Goal: Task Accomplishment & Management: Manage account settings

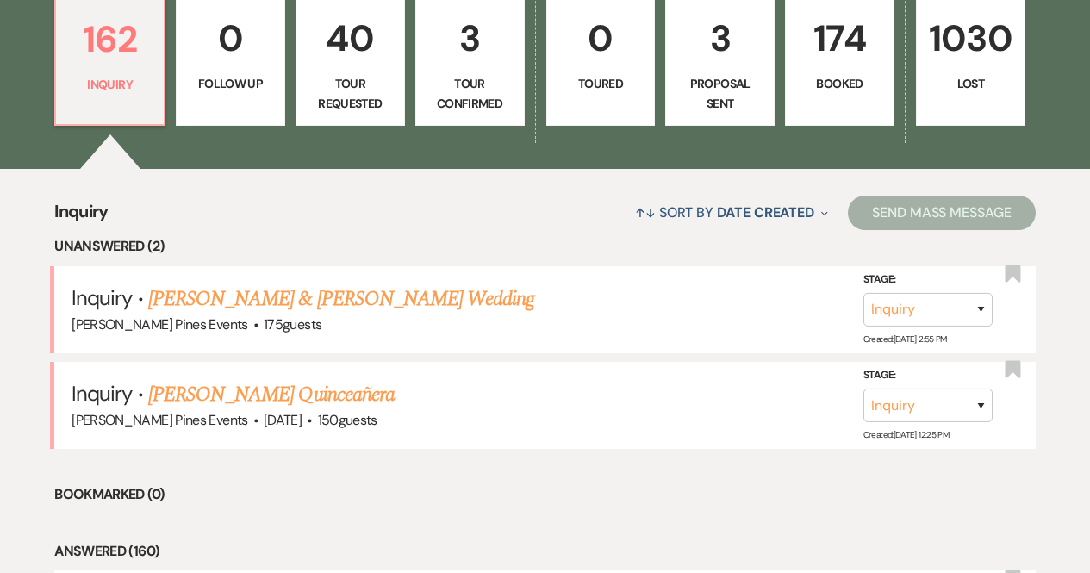
click at [861, 54] on p "174" at bounding box center [839, 38] width 87 height 58
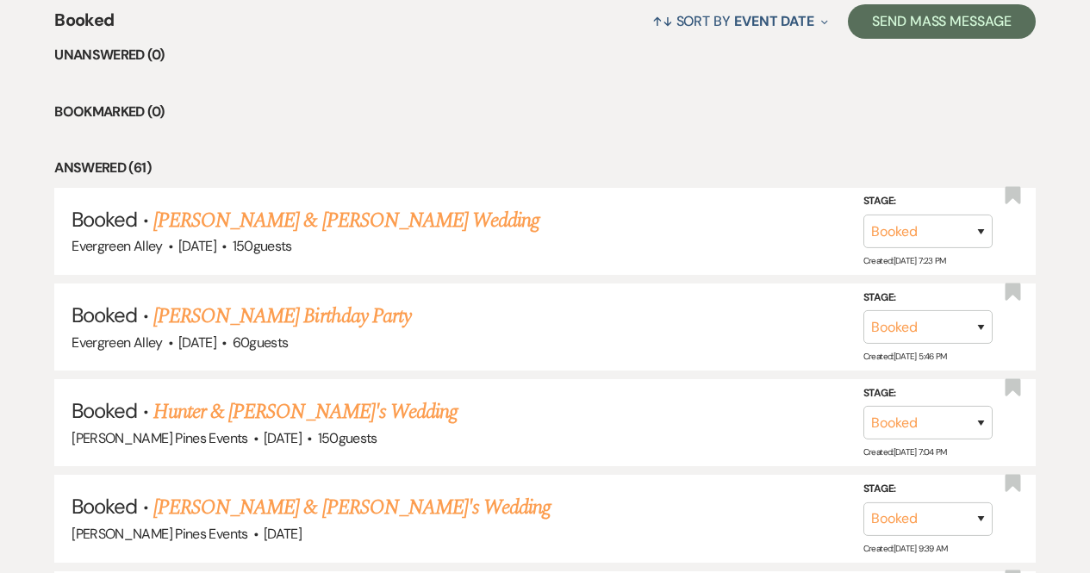
scroll to position [686, 0]
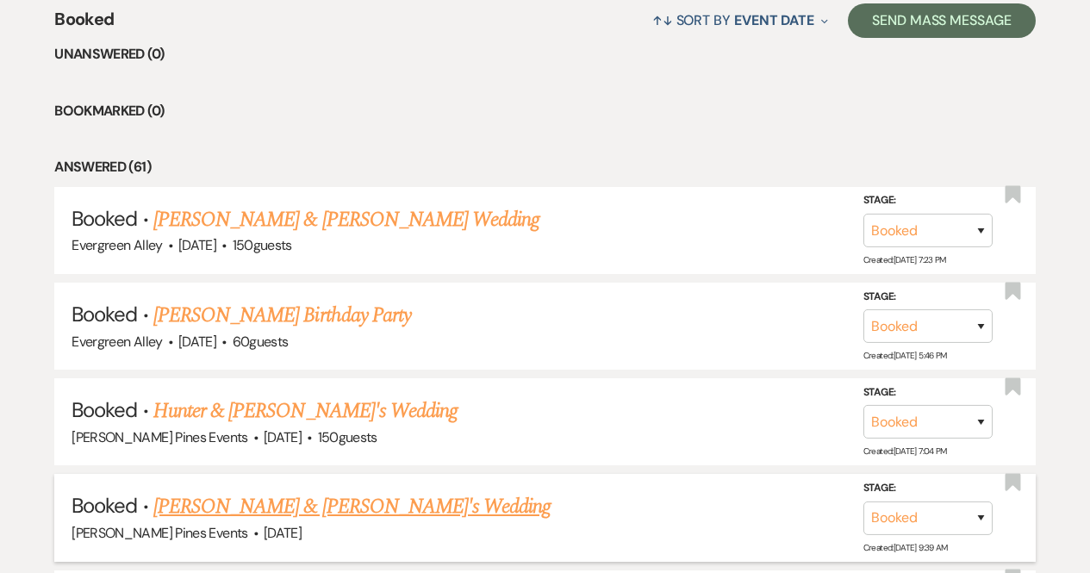
click at [278, 502] on link "[PERSON_NAME] & [PERSON_NAME]'s Wedding" at bounding box center [352, 506] width 398 height 31
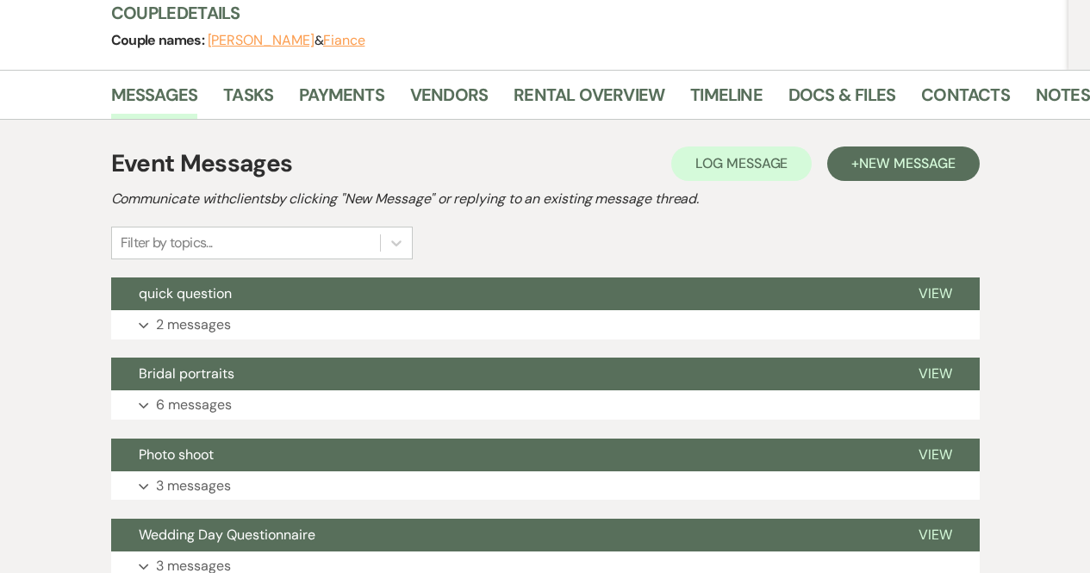
scroll to position [201, 0]
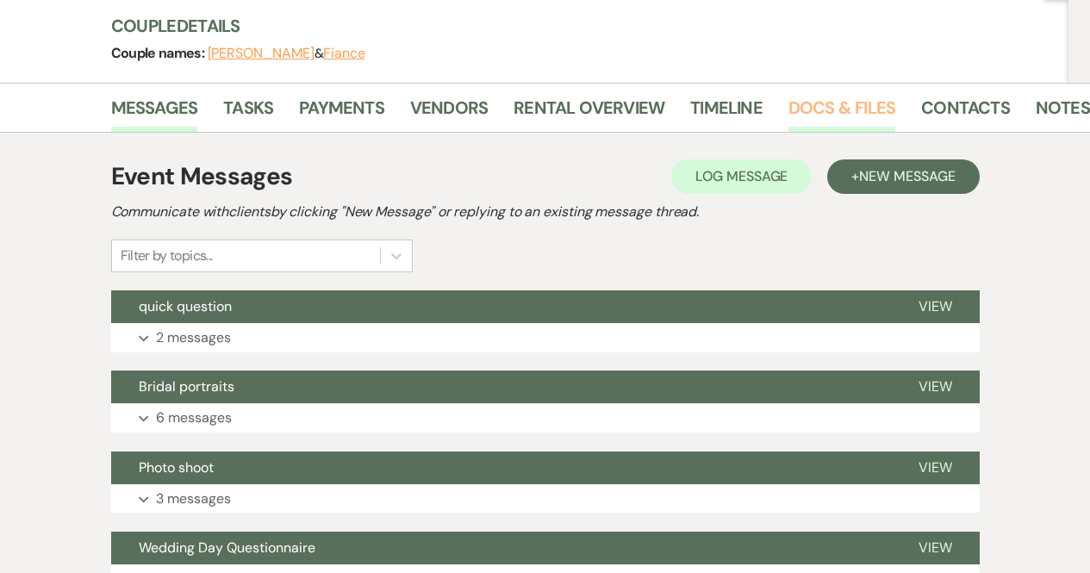
click at [800, 110] on link "Docs & Files" at bounding box center [841, 113] width 107 height 38
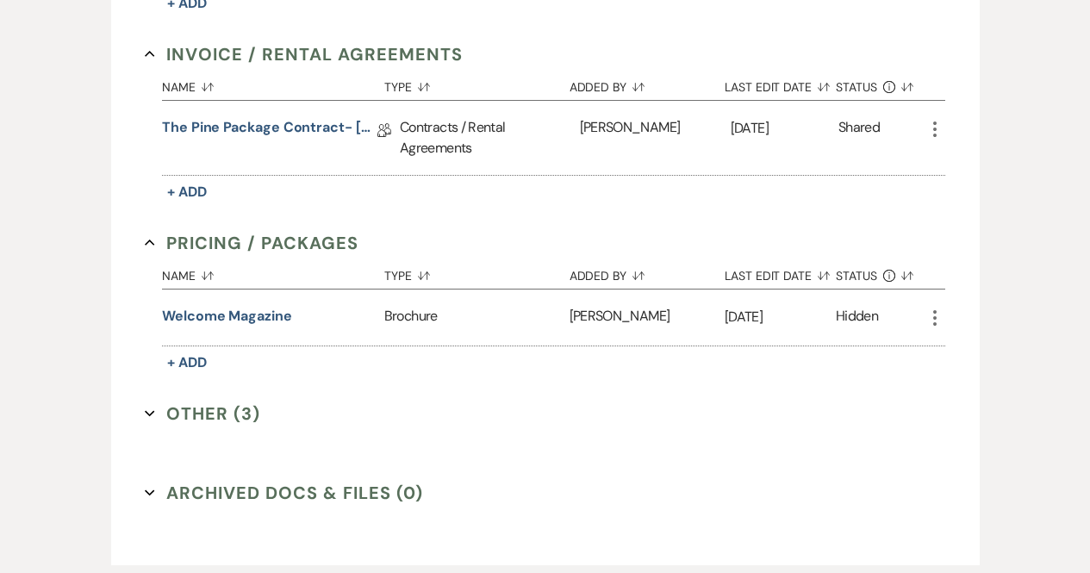
scroll to position [630, 0]
click at [220, 413] on button "Other (3) Expand" at bounding box center [202, 413] width 115 height 26
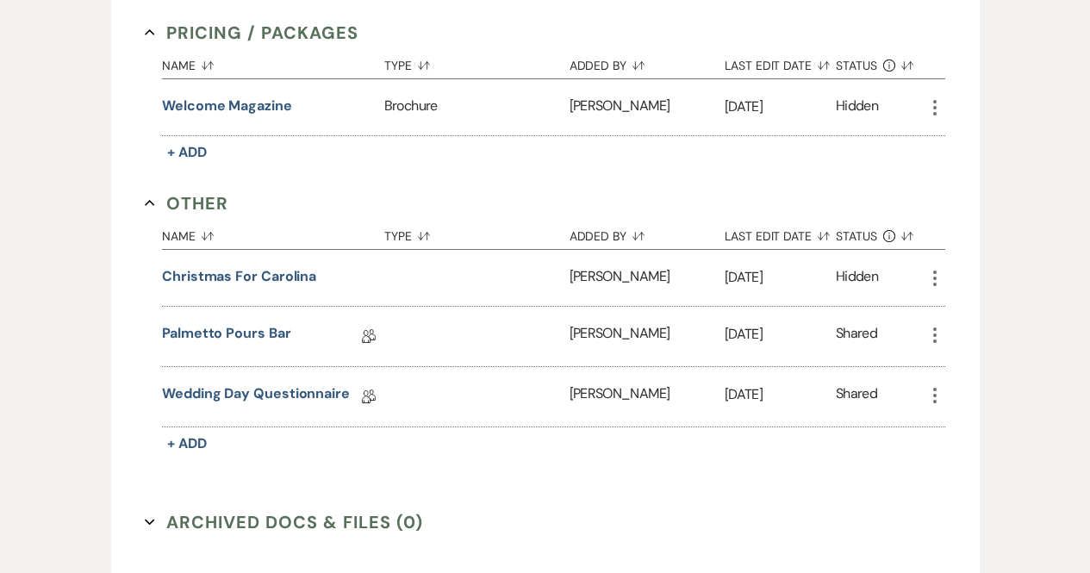
scroll to position [840, 0]
click at [232, 385] on link "Wedding Day Questionnaire" at bounding box center [256, 395] width 188 height 27
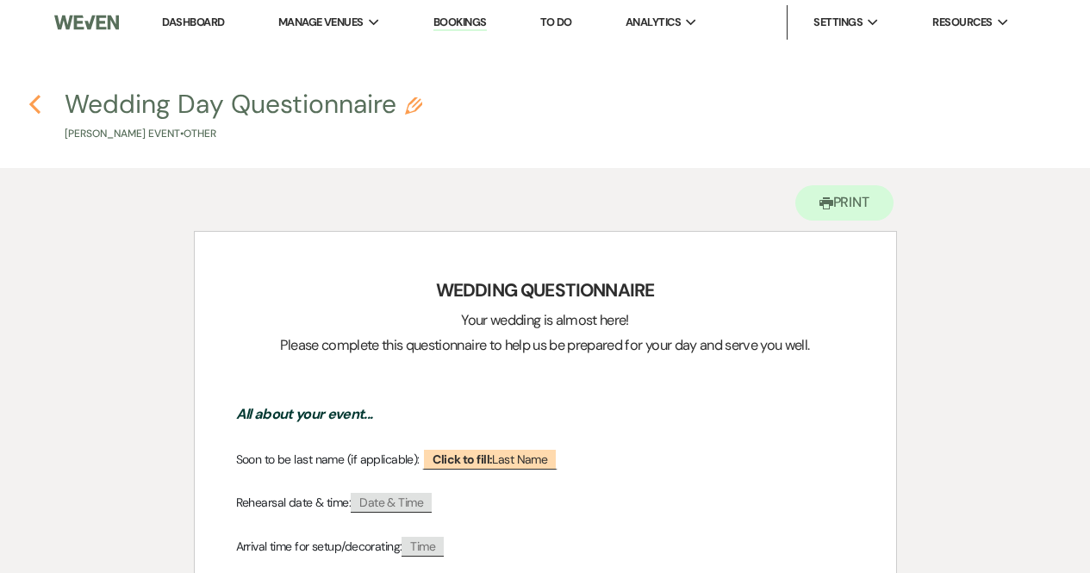
click at [34, 96] on icon "Previous" at bounding box center [34, 104] width 13 height 21
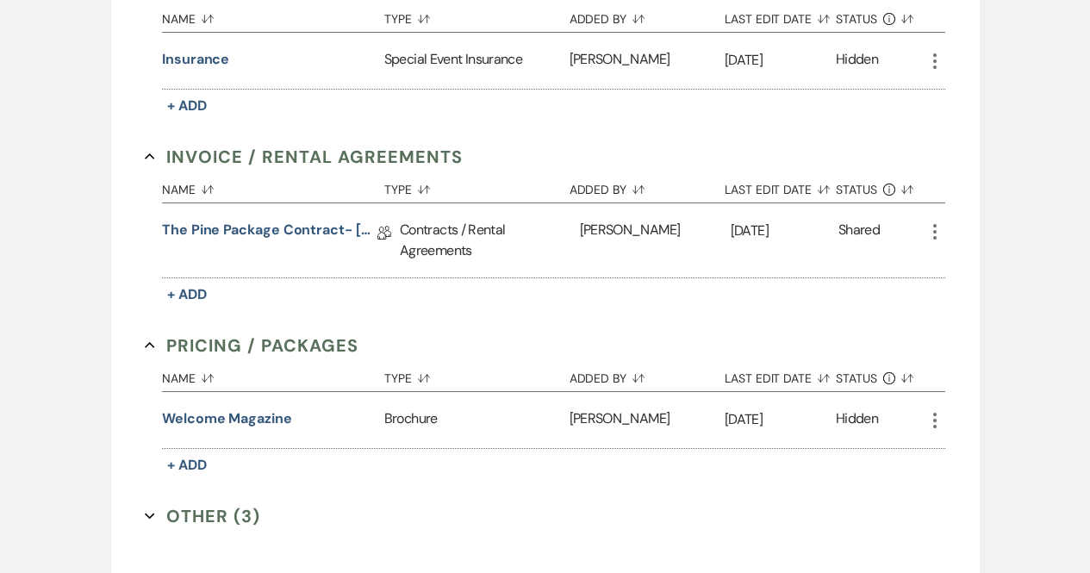
scroll to position [749, 0]
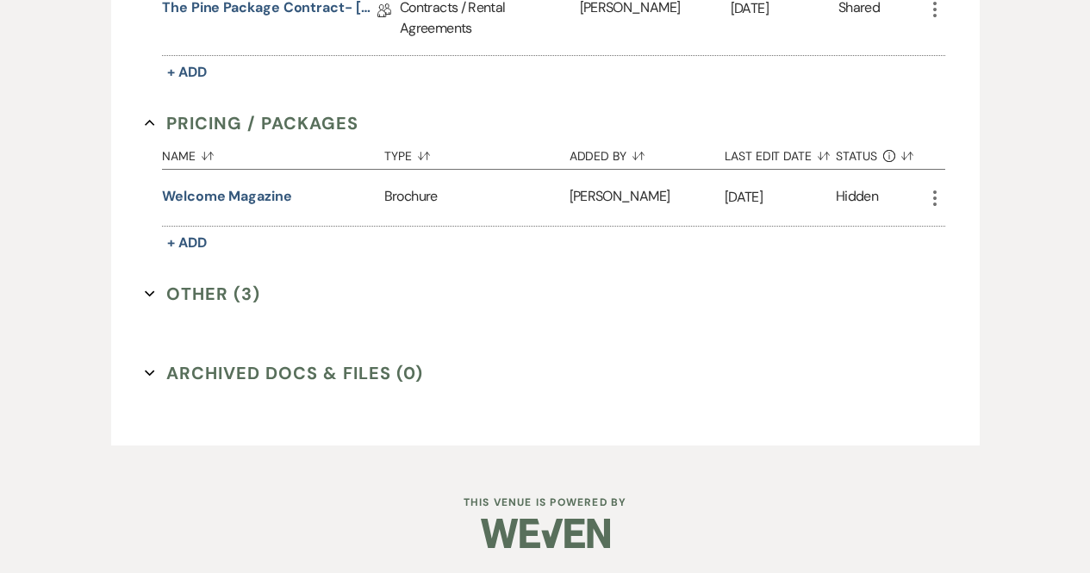
click at [214, 284] on button "Other (3) Expand" at bounding box center [202, 294] width 115 height 26
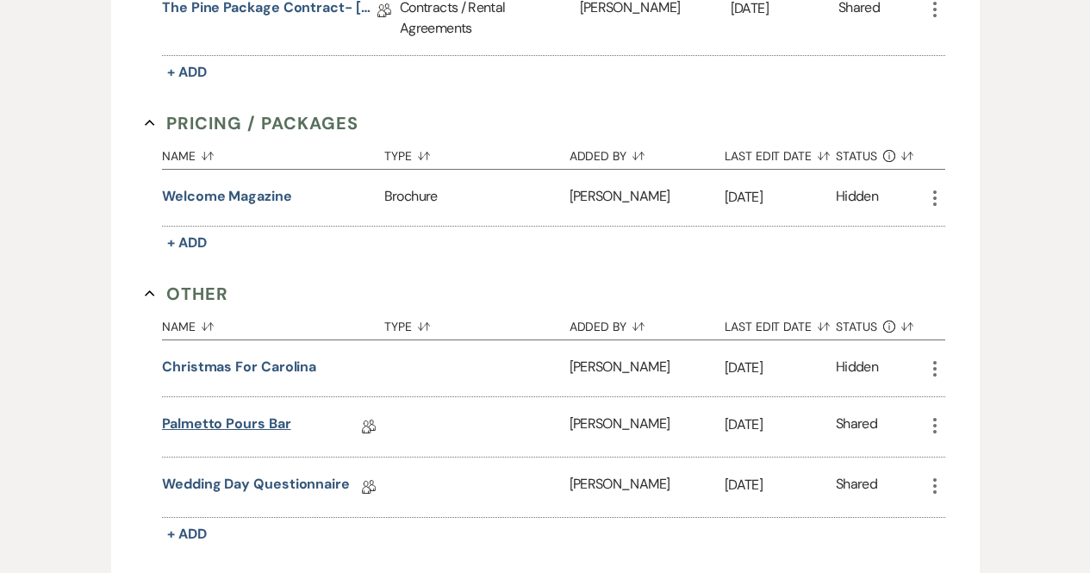
click at [239, 423] on link "Palmetto Pours Bar" at bounding box center [226, 427] width 129 height 27
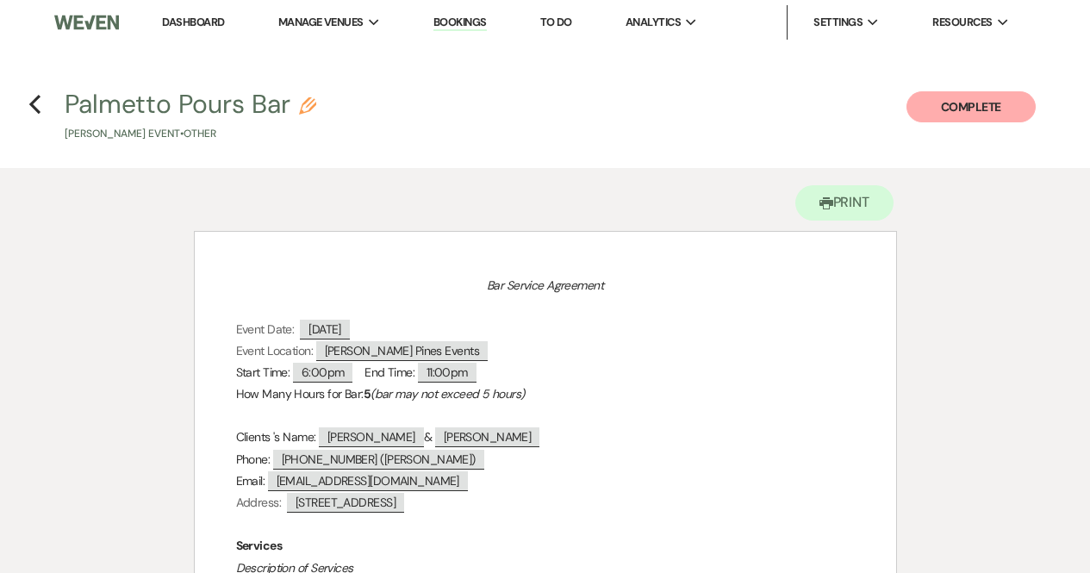
click at [826, 184] on div "Printer Print" at bounding box center [545, 199] width 703 height 63
click at [836, 200] on button "Printer Print" at bounding box center [844, 202] width 99 height 35
click at [28, 107] on icon "Previous" at bounding box center [34, 104] width 13 height 21
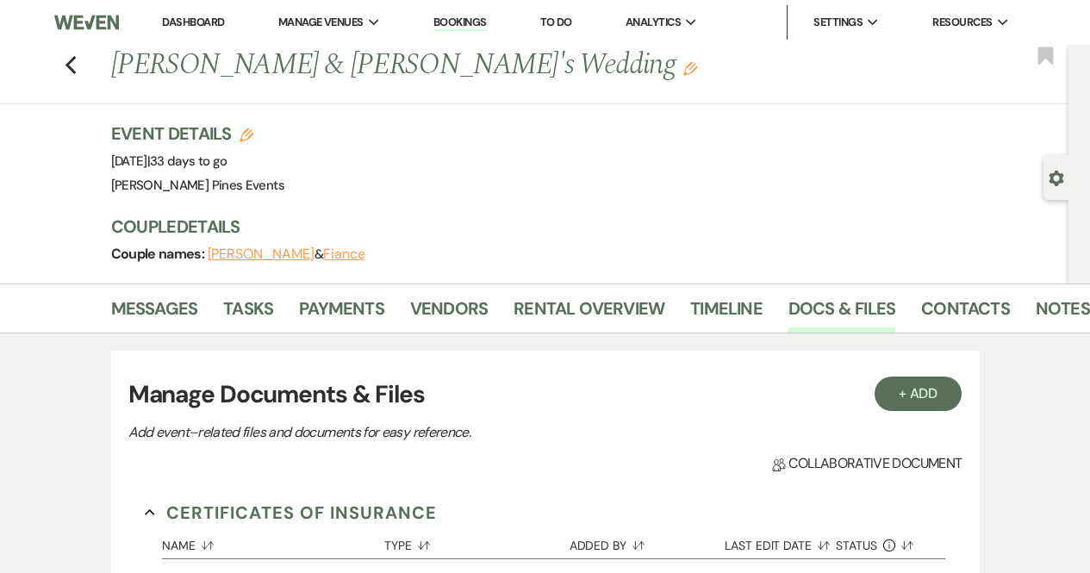
scroll to position [749, 0]
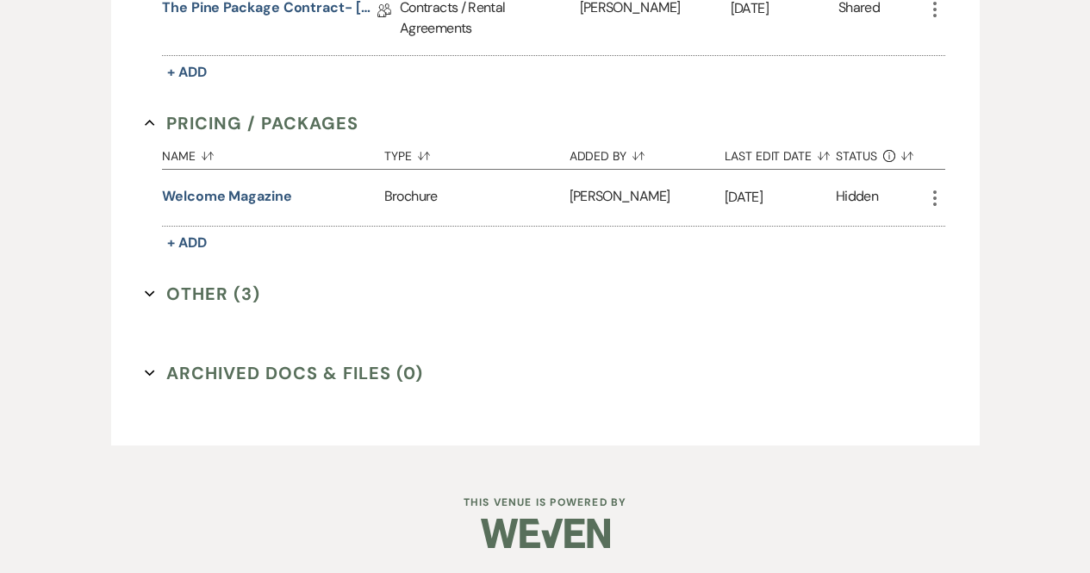
click at [246, 252] on div "Name Sort Default Type Sort Default Added By Sort Default Last Edit Date Sort D…" at bounding box center [553, 195] width 783 height 119
click at [221, 291] on button "Other (3) Expand" at bounding box center [202, 294] width 115 height 26
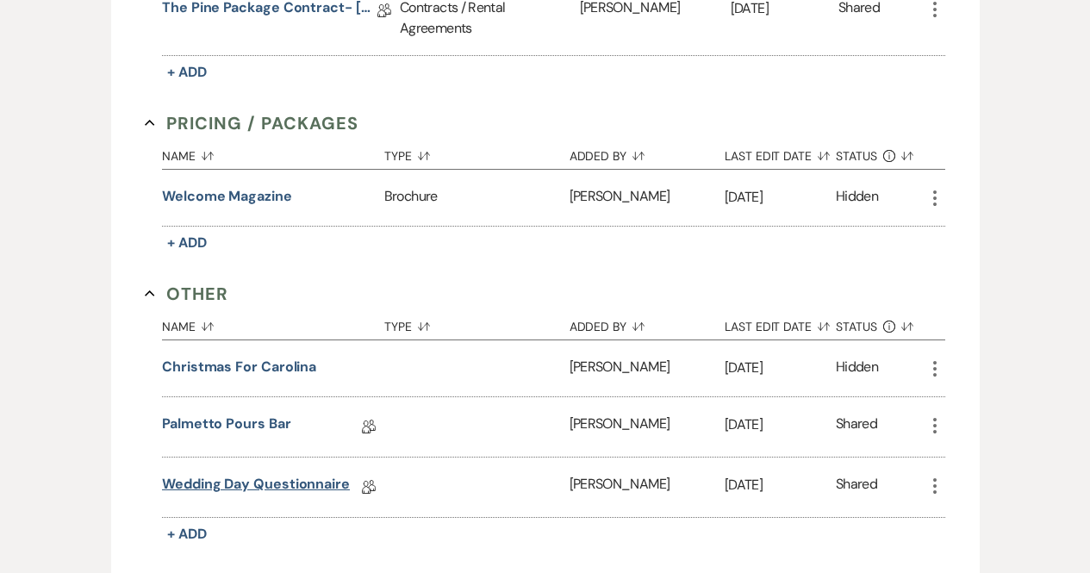
click at [248, 488] on link "Wedding Day Questionnaire" at bounding box center [256, 487] width 188 height 27
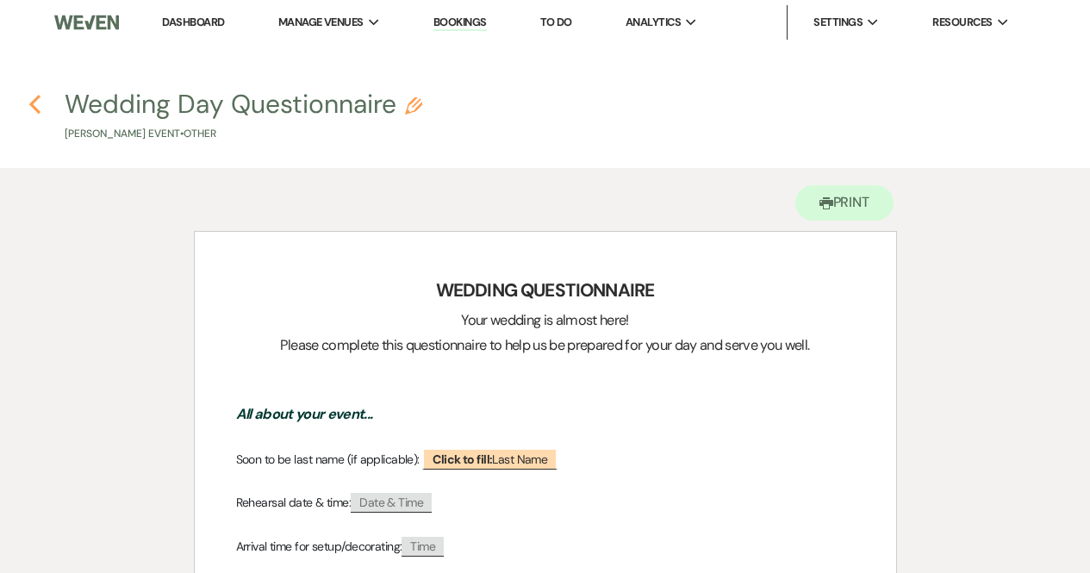
click at [32, 101] on icon "Previous" at bounding box center [34, 104] width 13 height 21
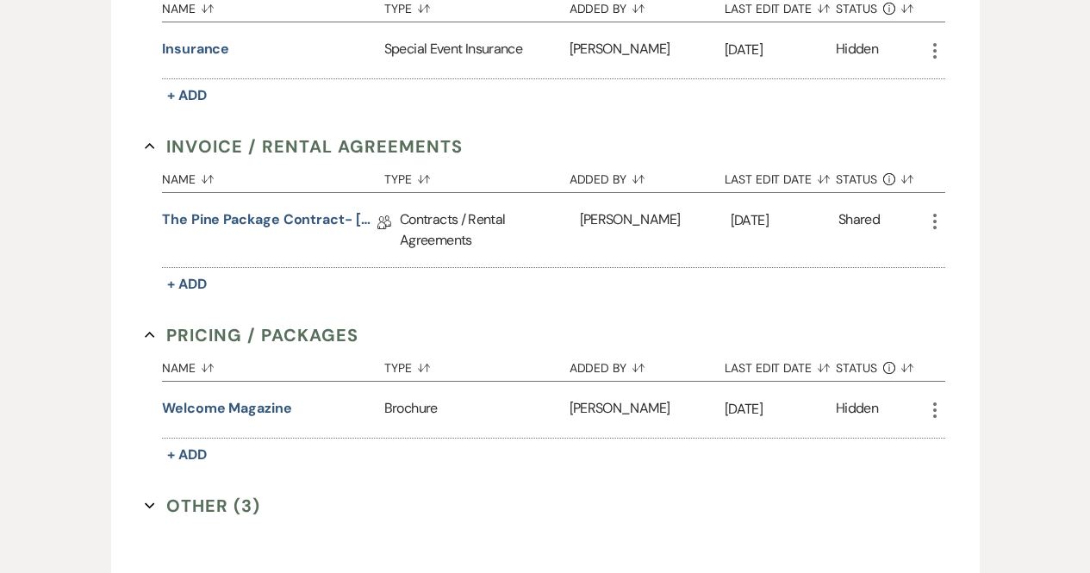
scroll to position [529, 0]
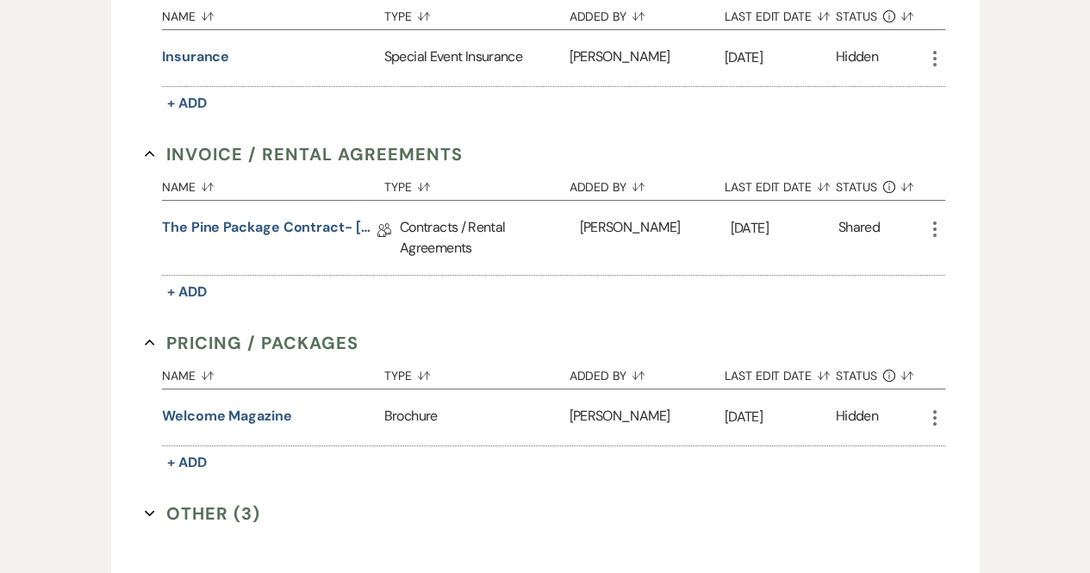
click at [202, 513] on button "Other (3) Expand" at bounding box center [202, 514] width 115 height 26
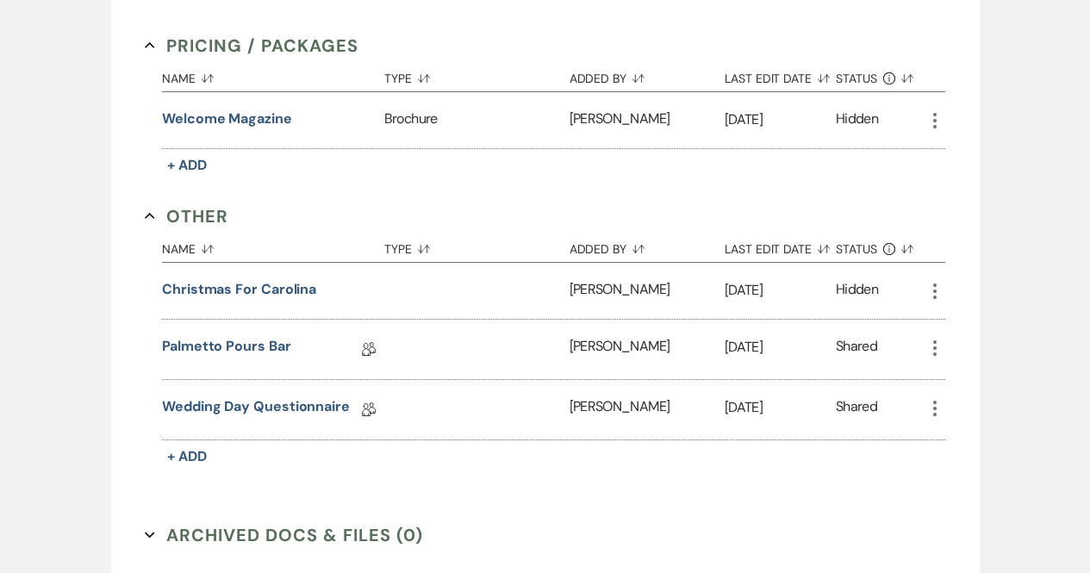
scroll to position [987, 0]
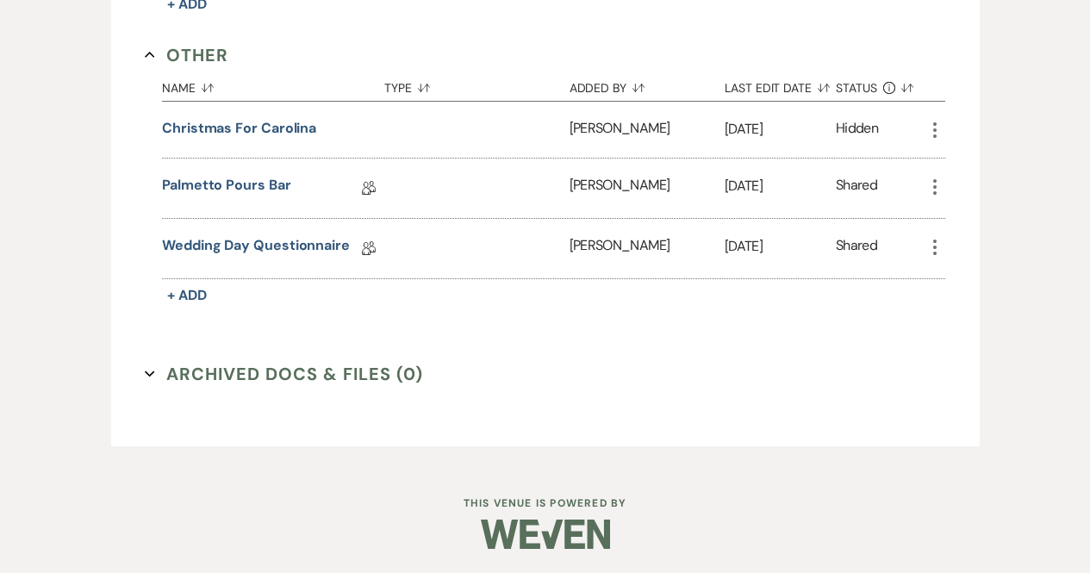
click at [284, 376] on button "Archived Docs & Files (0) Expand" at bounding box center [284, 374] width 278 height 26
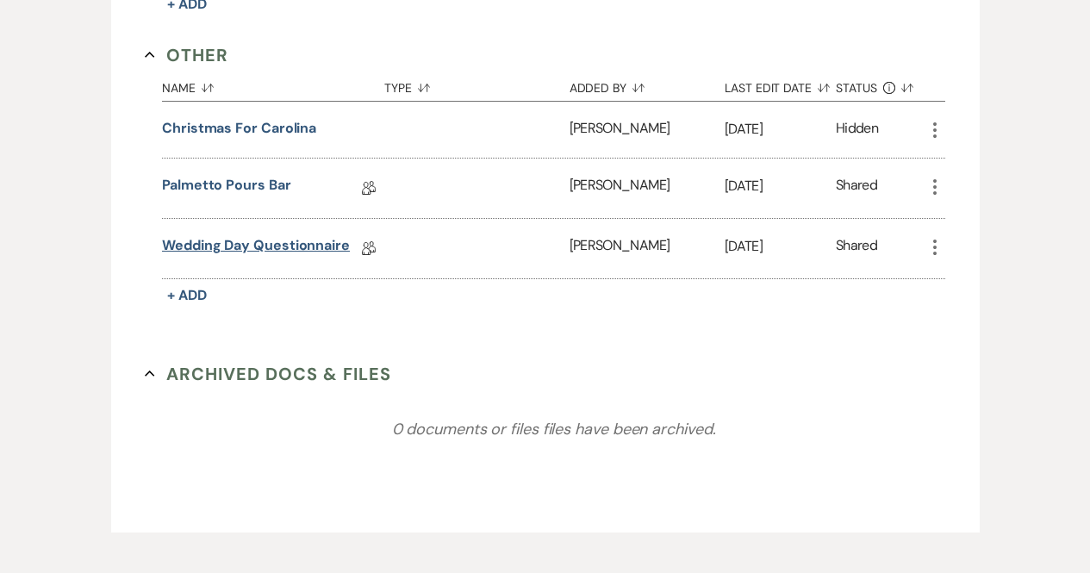
click at [228, 246] on link "Wedding Day Questionnaire" at bounding box center [256, 248] width 188 height 27
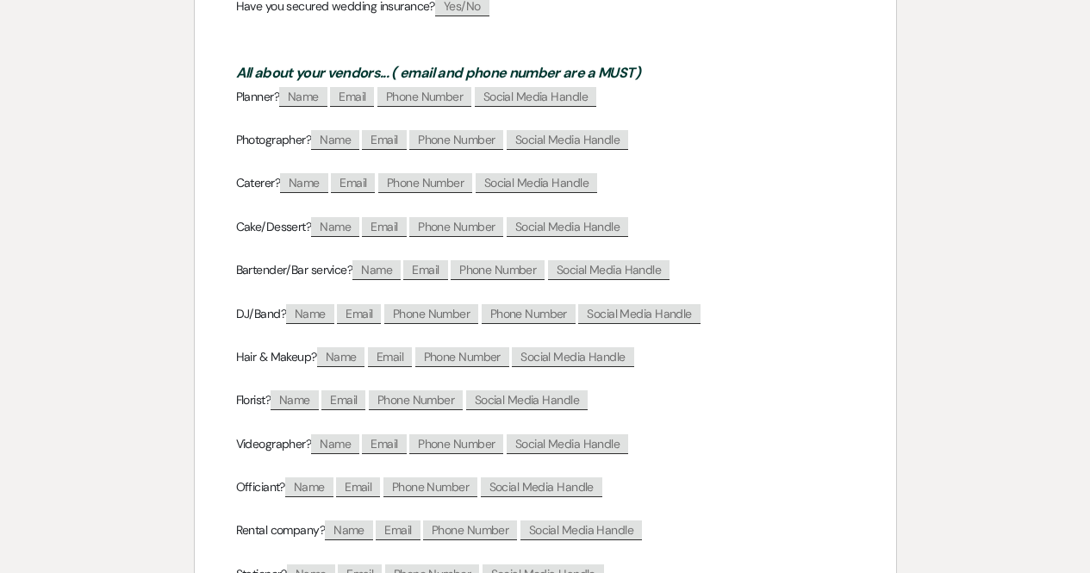
scroll to position [1581, 0]
